Goal: Task Accomplishment & Management: Complete application form

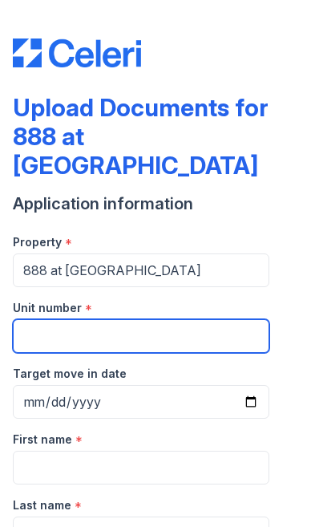
click at [55, 319] on input "Unit number" at bounding box center [141, 336] width 257 height 34
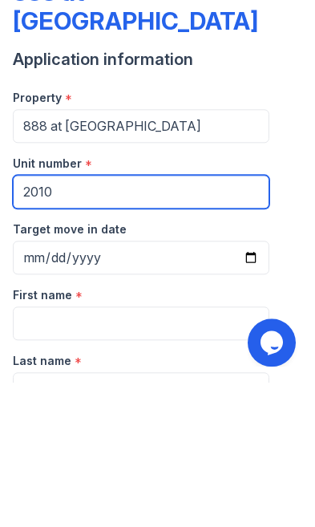
scroll to position [50, 0]
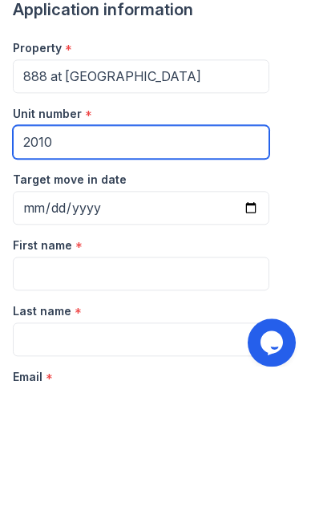
type input "2010"
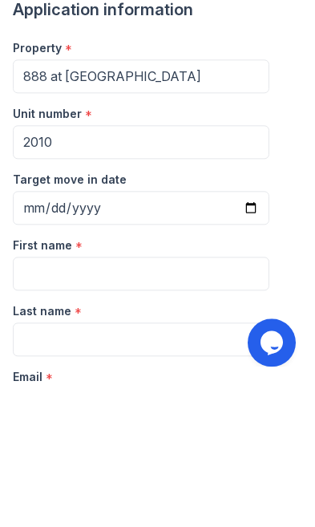
click at [28, 335] on input "Target move in date" at bounding box center [141, 352] width 257 height 34
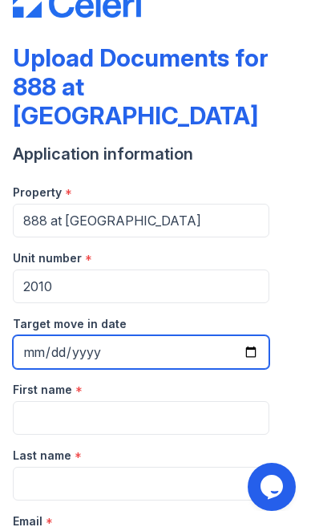
type input "2025-09-02"
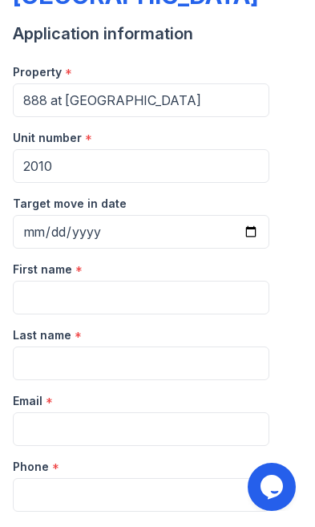
scroll to position [171, 0]
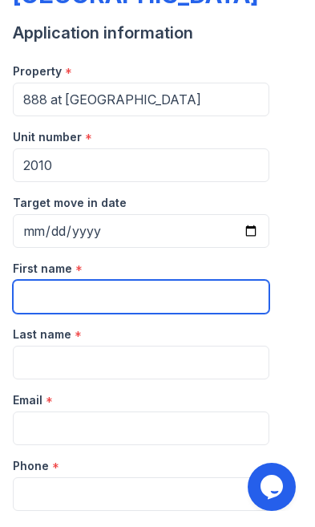
click at [38, 280] on input "First name" at bounding box center [141, 297] width 257 height 34
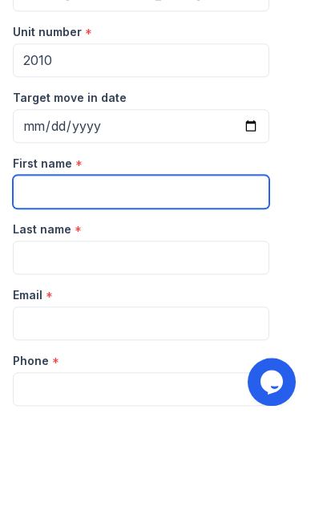
type input "Jade"
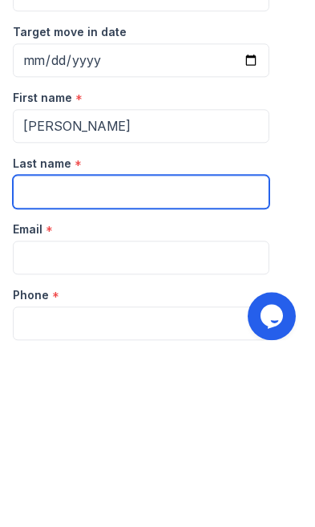
type input "Nettrour"
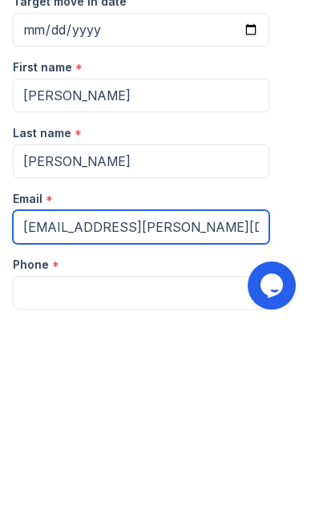
type input "jade@nettrour.info"
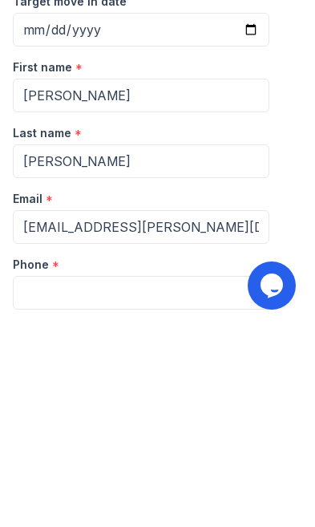
click at [41, 477] on input "Phone" at bounding box center [141, 494] width 257 height 34
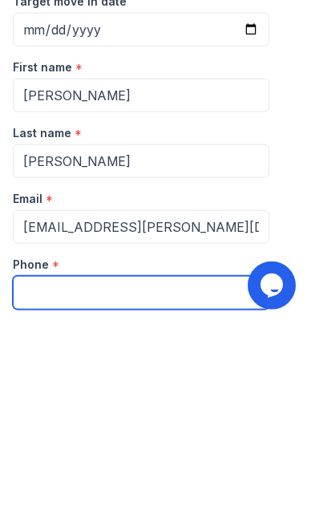
type input "5153220822"
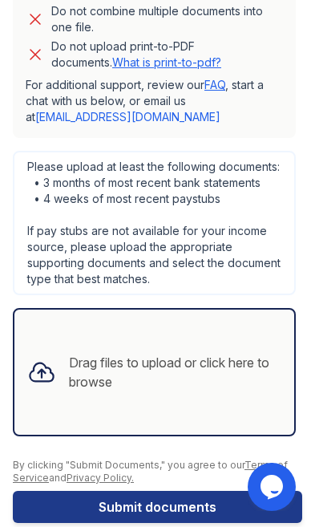
scroll to position [957, 0]
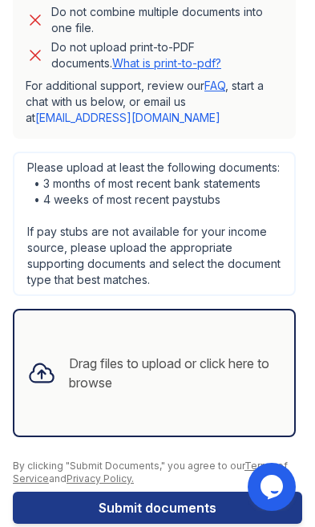
click at [39, 359] on icon at bounding box center [41, 373] width 29 height 29
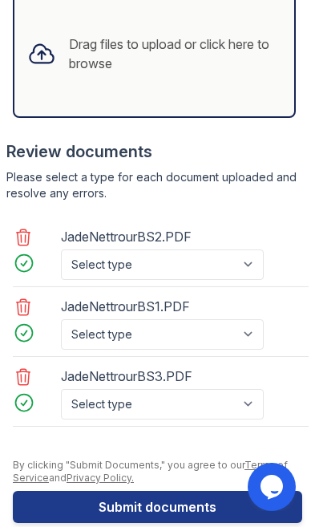
scroll to position [1275, 0]
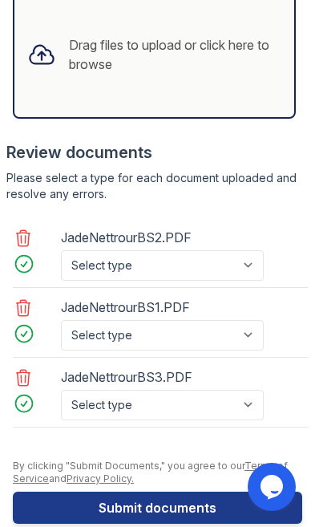
click at [91, 250] on select "Select type Paystub Bank Statement Offer Letter Tax Documents Benefit Award Let…" at bounding box center [162, 265] width 203 height 30
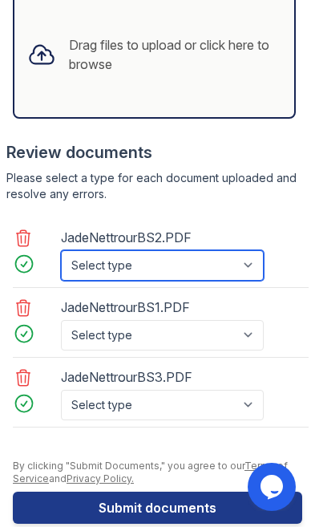
select select "bank_statement"
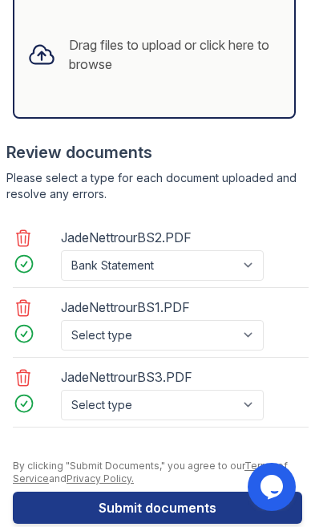
click at [95, 320] on select "Select type Paystub Bank Statement Offer Letter Tax Documents Benefit Award Let…" at bounding box center [162, 335] width 203 height 30
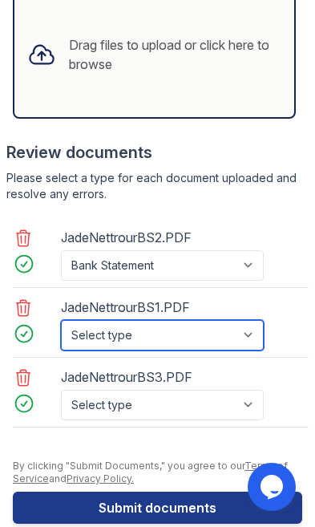
select select "bank_statement"
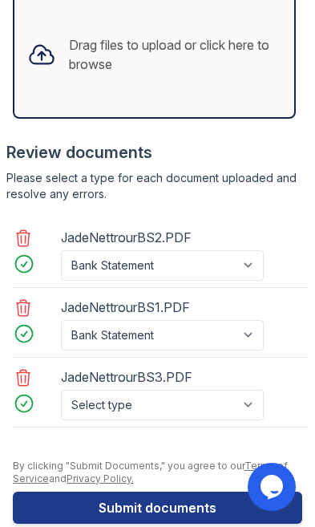
click at [100, 390] on select "Select type Paystub Bank Statement Offer Letter Tax Documents Benefit Award Let…" at bounding box center [162, 405] width 203 height 30
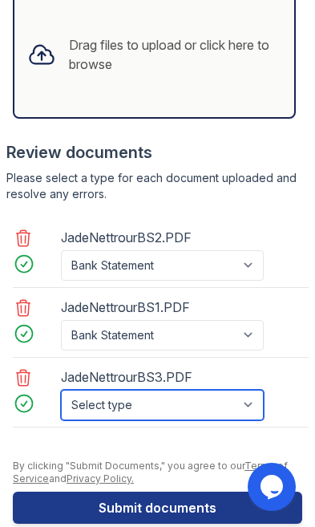
select select "bank_statement"
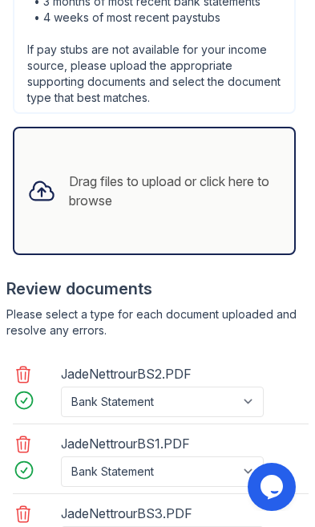
scroll to position [1137, 0]
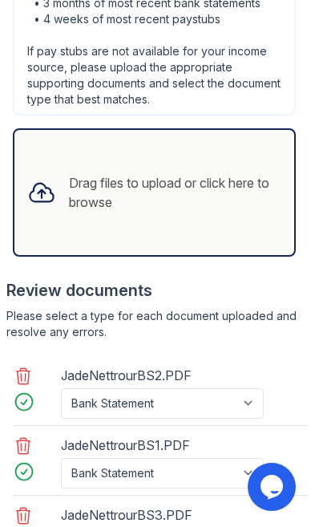
click at [54, 184] on div "Drag files to upload or click here to browse" at bounding box center [154, 192] width 280 height 55
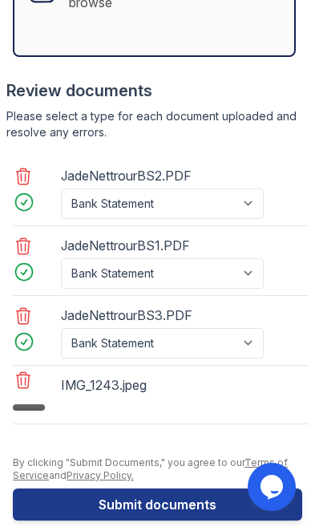
scroll to position [1336, 0]
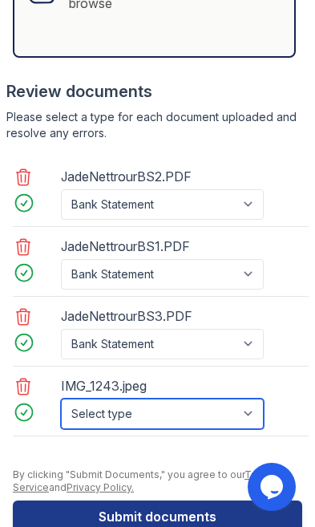
click at [83, 399] on select "Select type Paystub Bank Statement Offer Letter Tax Documents Benefit Award Let…" at bounding box center [162, 414] width 203 height 30
select select "offer_letter"
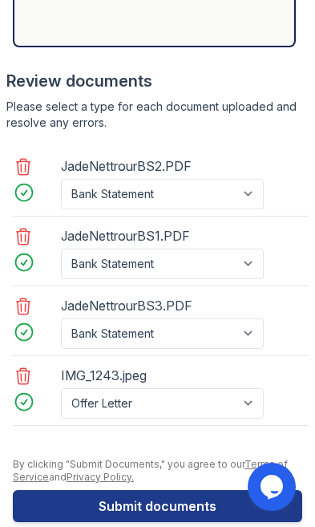
scroll to position [1345, 0]
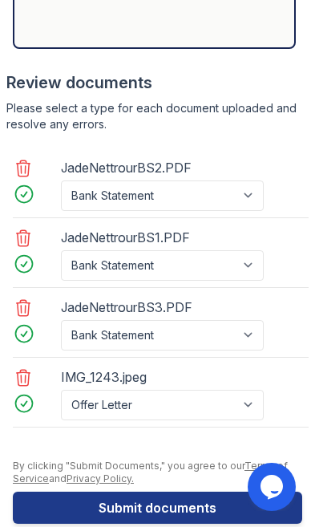
click at [47, 492] on button "Submit documents" at bounding box center [158, 508] width 290 height 32
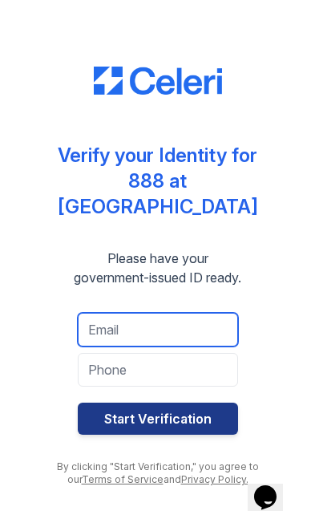
click at [105, 318] on input "email" at bounding box center [158, 330] width 160 height 34
